Goal: Task Accomplishment & Management: Complete application form

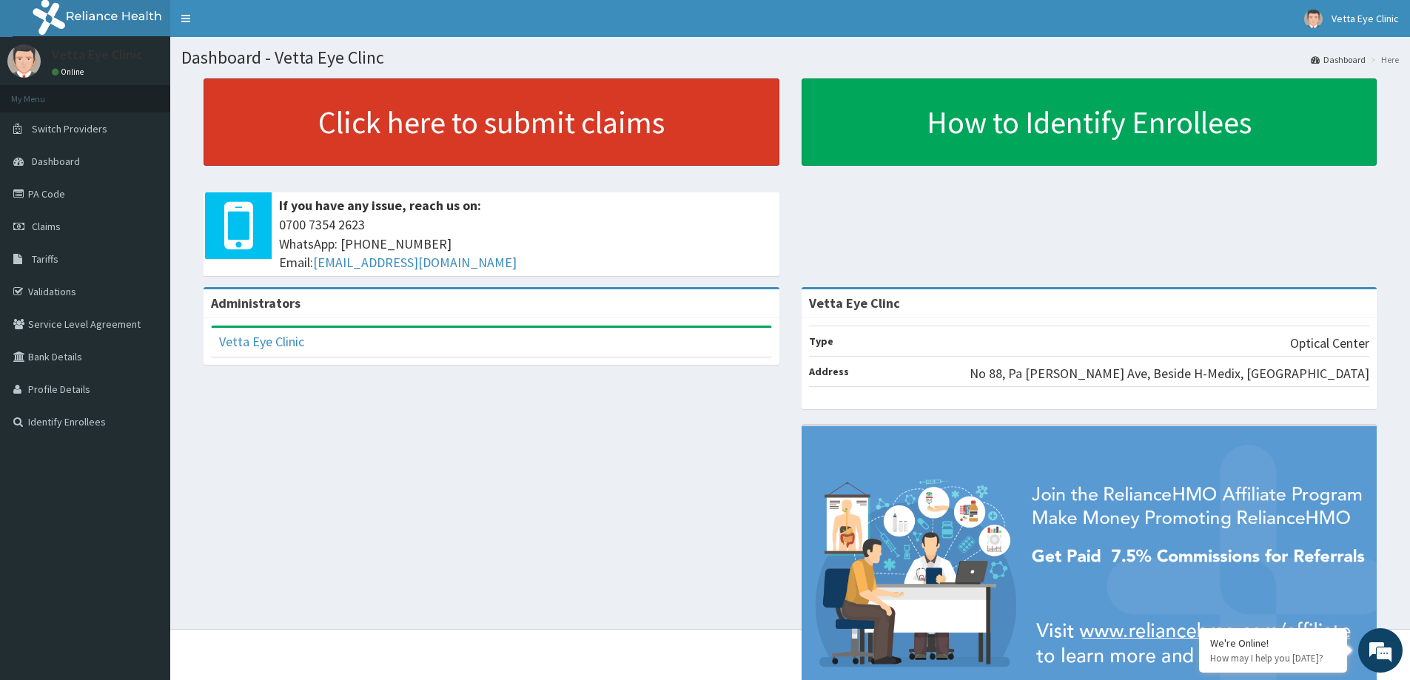
click at [386, 138] on link "Click here to submit claims" at bounding box center [491, 121] width 576 height 87
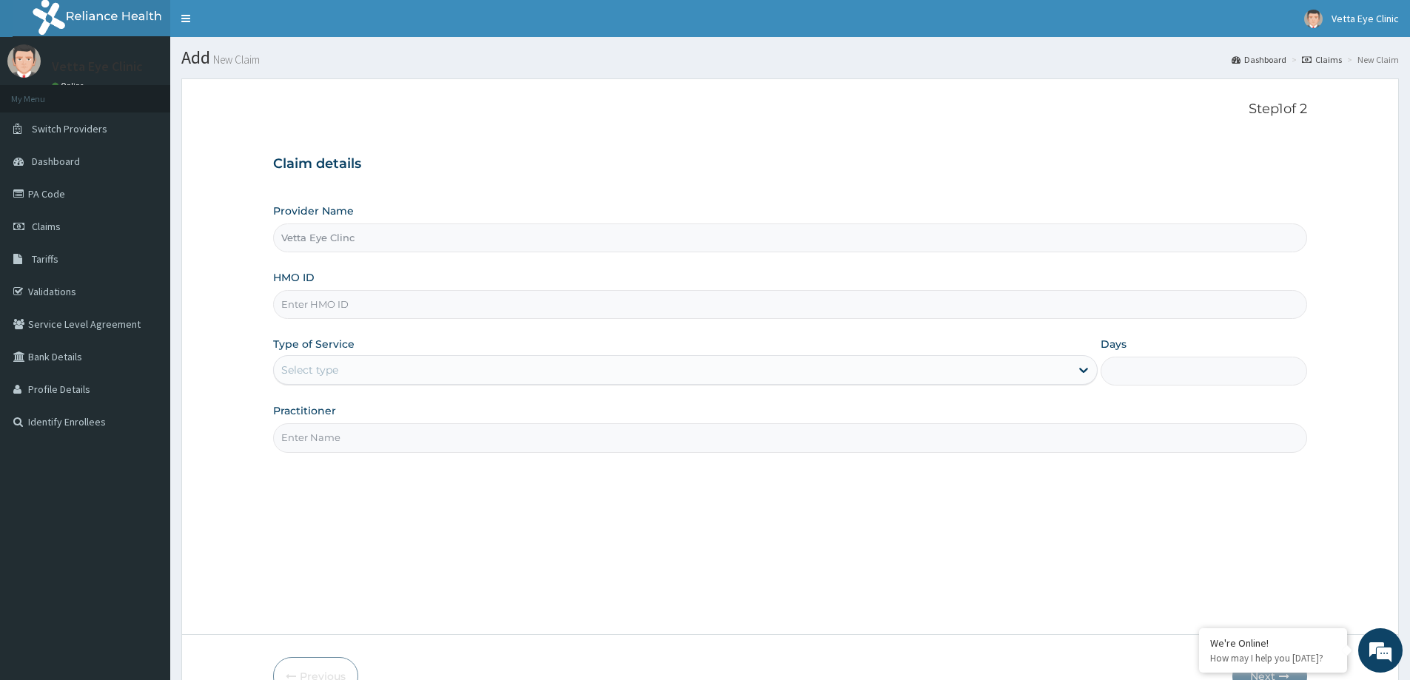
type input "Vetta Eye Clinc"
